Goal: Use online tool/utility: Utilize a website feature to perform a specific function

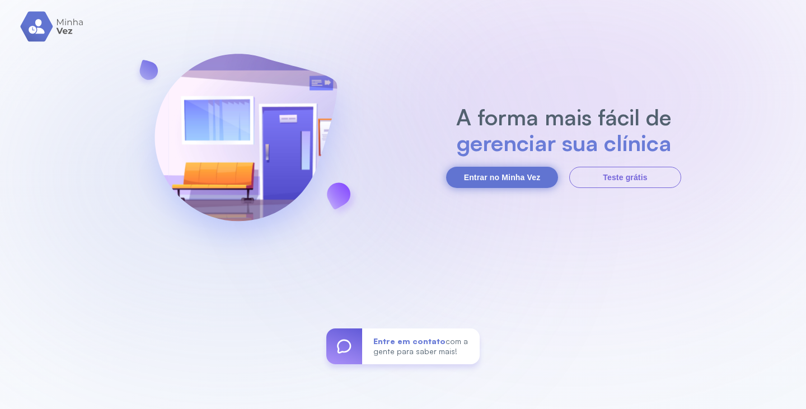
click at [491, 170] on button "Entrar no Minha Vez" at bounding box center [502, 177] width 112 height 21
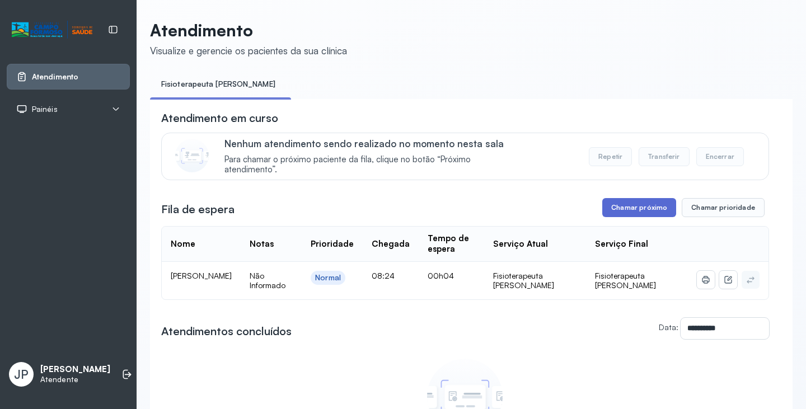
click at [618, 208] on button "Chamar próximo" at bounding box center [639, 207] width 74 height 19
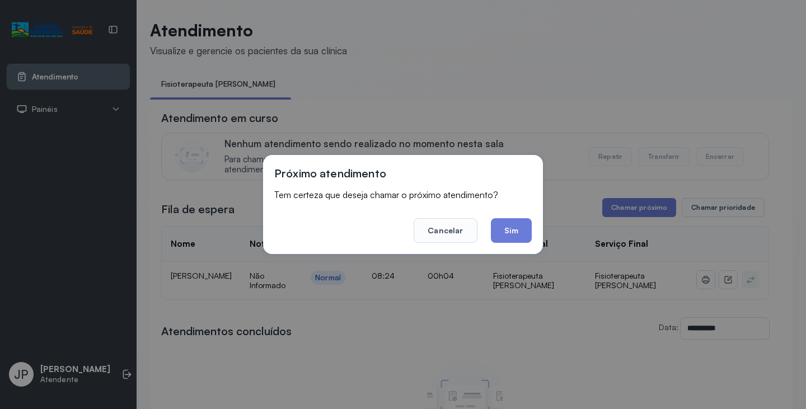
drag, startPoint x: 510, startPoint y: 230, endPoint x: 516, endPoint y: 224, distance: 8.7
click at [515, 228] on button "Sim" at bounding box center [511, 230] width 41 height 25
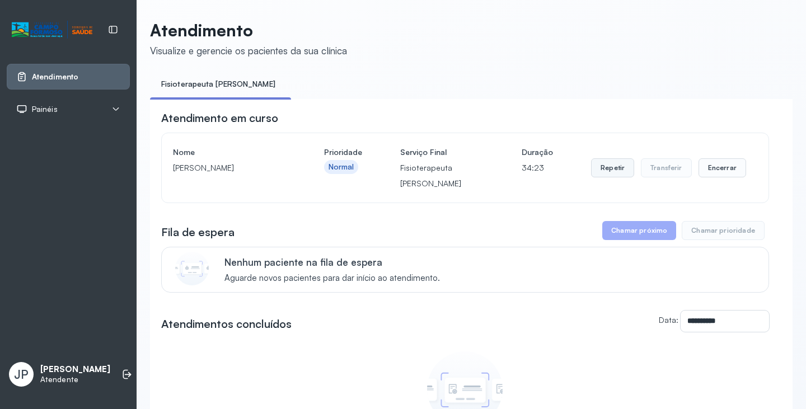
click at [601, 174] on button "Repetir" at bounding box center [612, 167] width 43 height 19
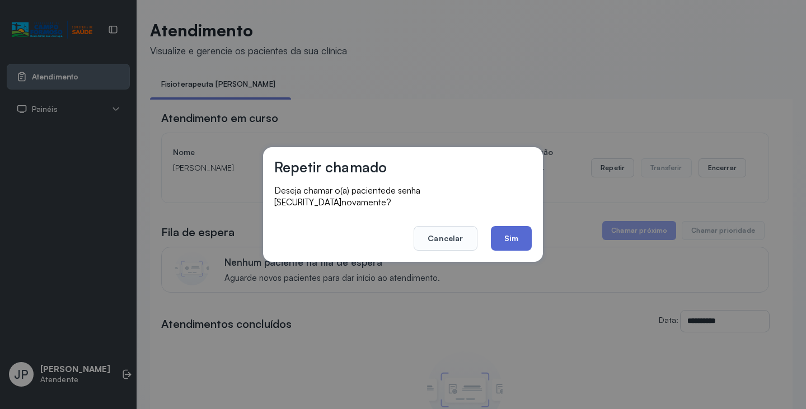
click at [507, 231] on button "Sim" at bounding box center [511, 238] width 41 height 25
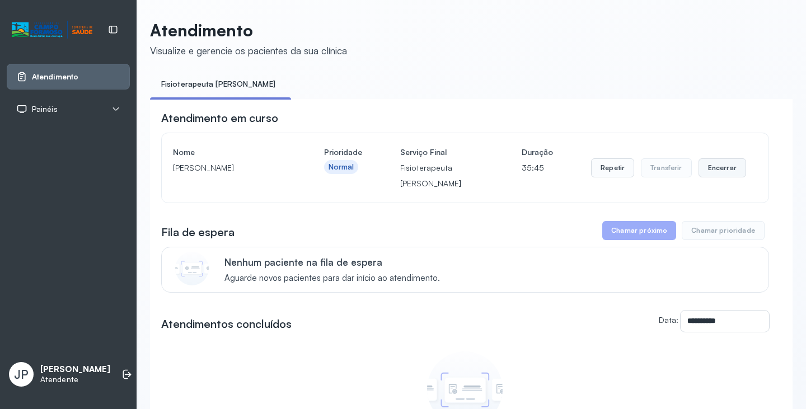
click at [729, 169] on button "Encerrar" at bounding box center [722, 167] width 48 height 19
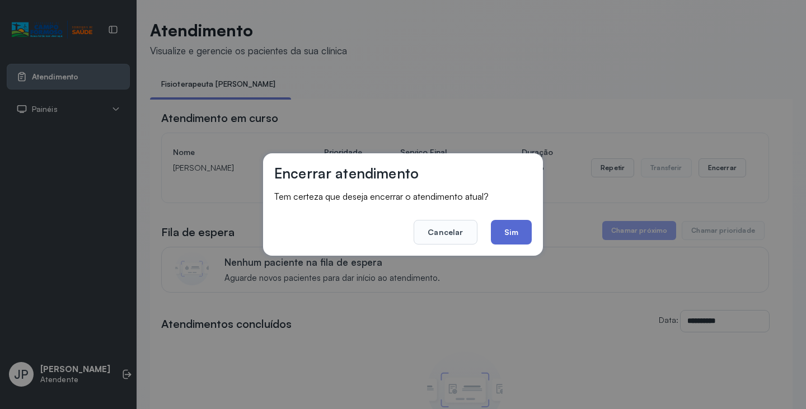
drag, startPoint x: 509, startPoint y: 232, endPoint x: 456, endPoint y: 197, distance: 63.0
click at [507, 232] on button "Sim" at bounding box center [511, 232] width 41 height 25
